Goal: Task Accomplishment & Management: Use online tool/utility

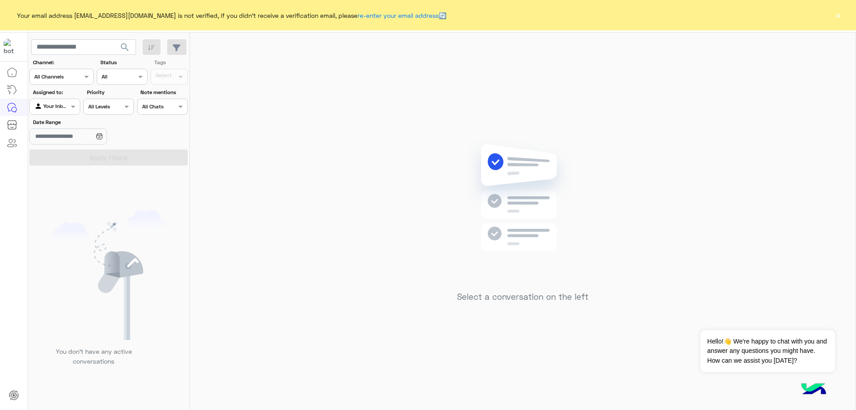
click at [842, 18] on button "×" at bounding box center [838, 15] width 9 height 9
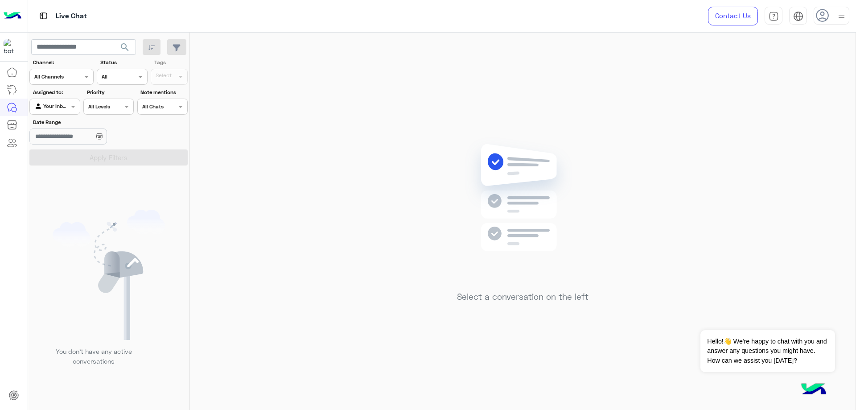
click at [823, 16] on icon at bounding box center [822, 15] width 13 height 13
click at [685, 76] on div "Select a conversation on the left" at bounding box center [523, 223] width 666 height 381
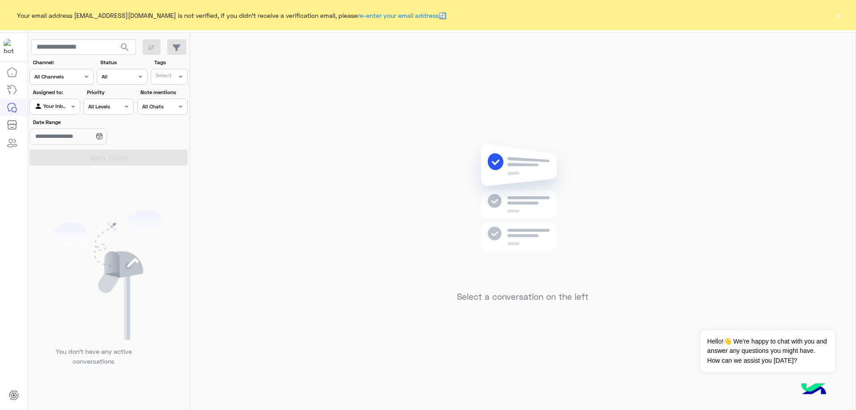
click at [835, 14] on button "×" at bounding box center [838, 15] width 9 height 9
